Goal: Navigation & Orientation: Find specific page/section

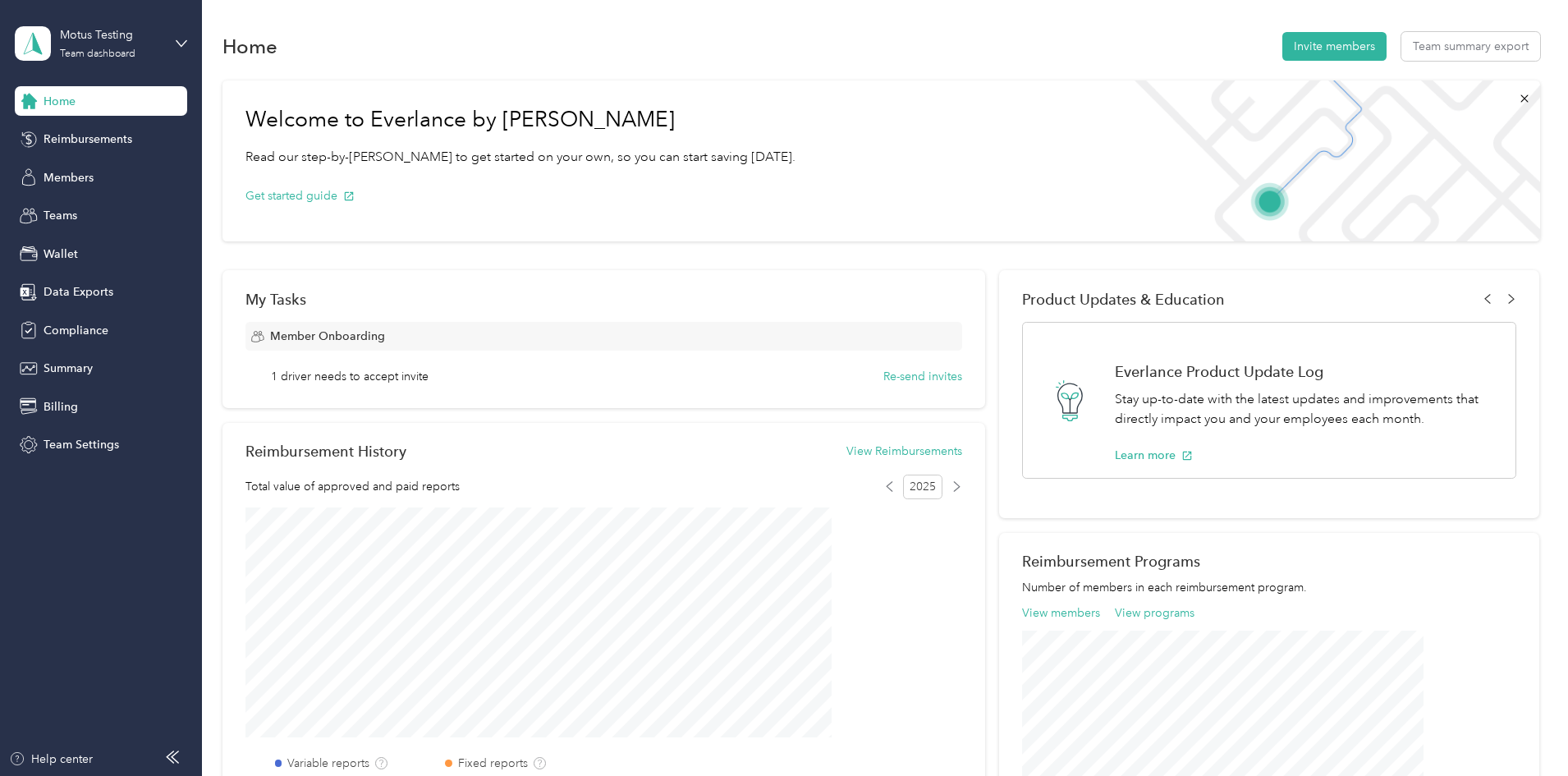
scroll to position [64, 0]
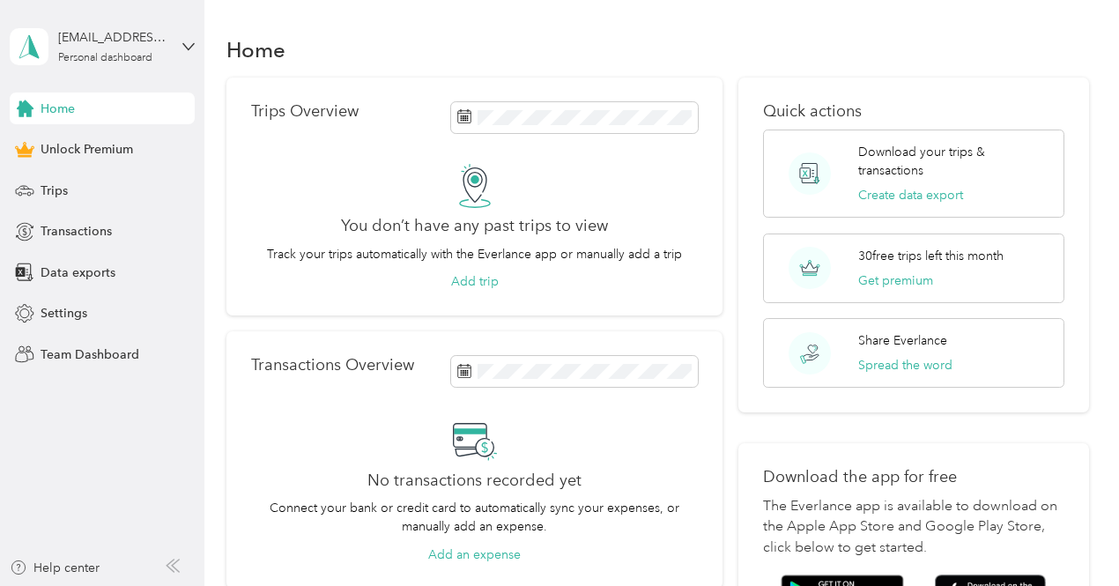
click at [1017, 63] on div "Home" at bounding box center [657, 49] width 862 height 37
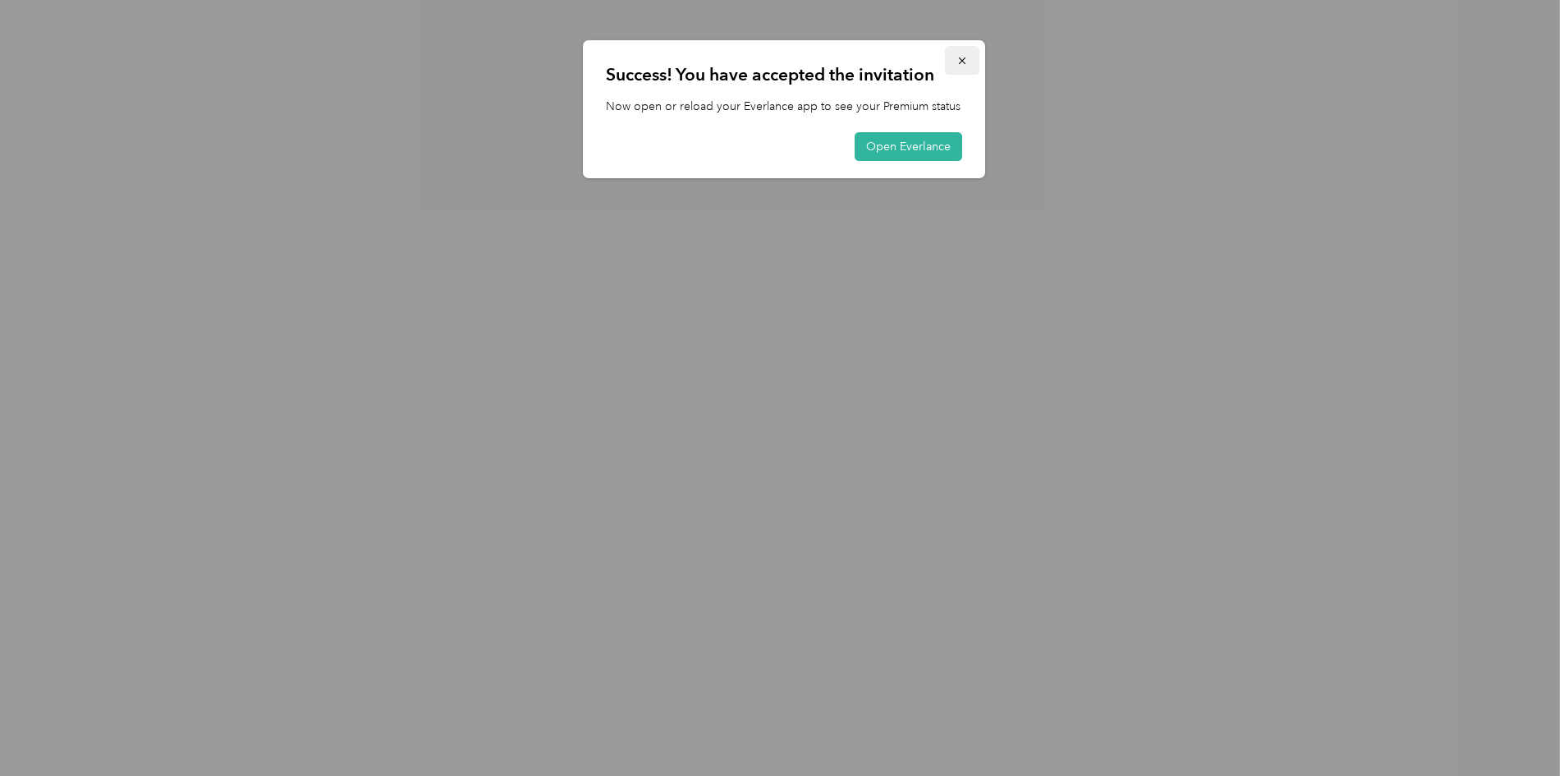
click at [964, 59] on icon "button" at bounding box center [961, 61] width 7 height 7
